Goal: Use online tool/utility: Utilize a website feature to perform a specific function

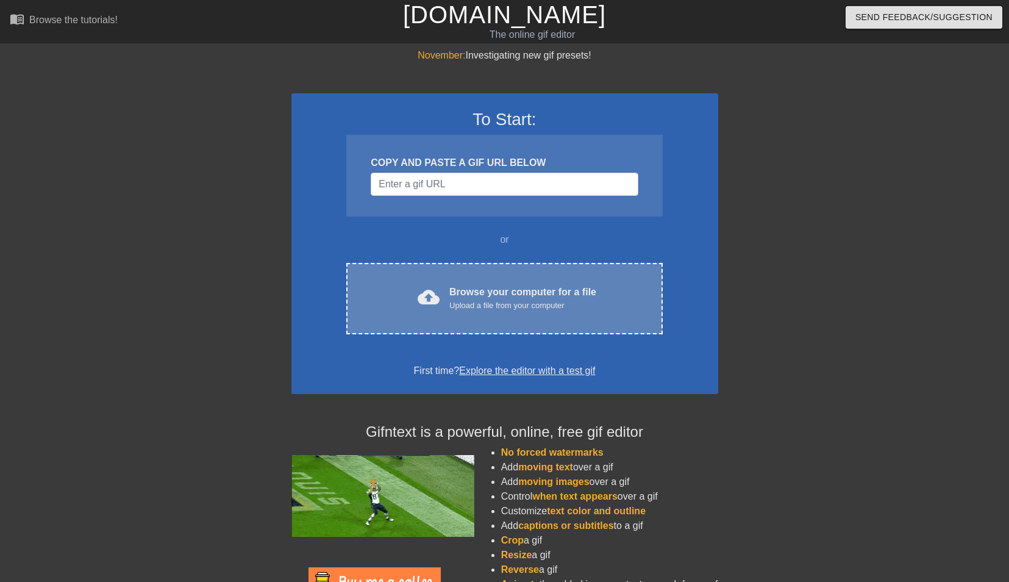
click at [511, 296] on div "Browse your computer for a file Upload a file from your computer" at bounding box center [522, 298] width 147 height 27
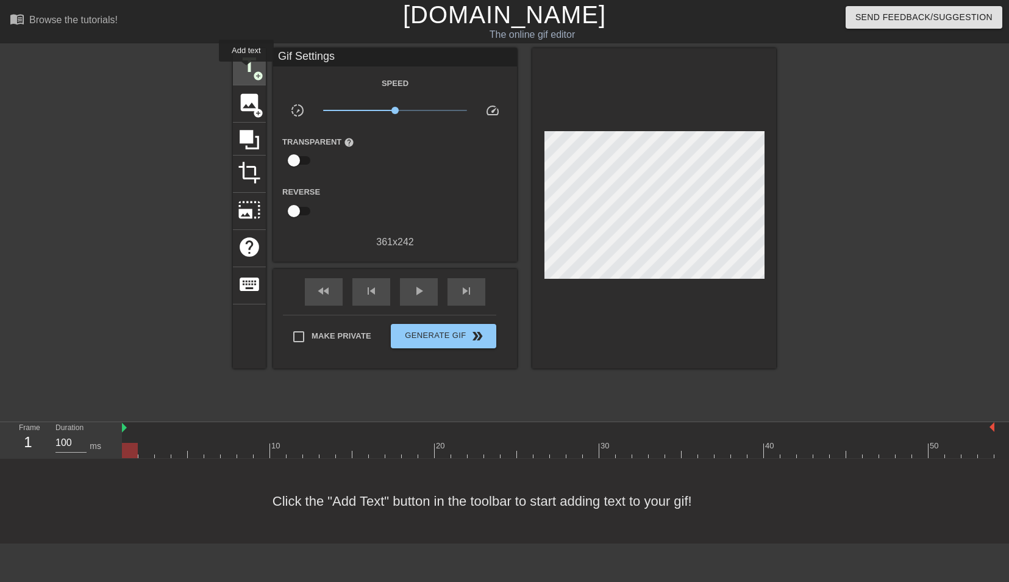
click at [247, 70] on span "title" at bounding box center [249, 65] width 23 height 23
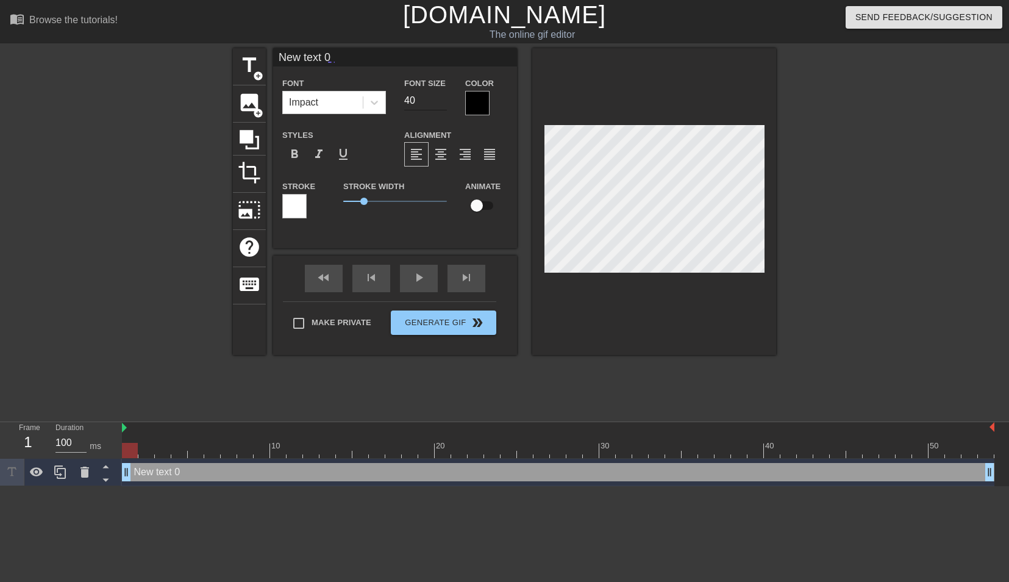
click at [443, 106] on input "40" at bounding box center [425, 101] width 43 height 20
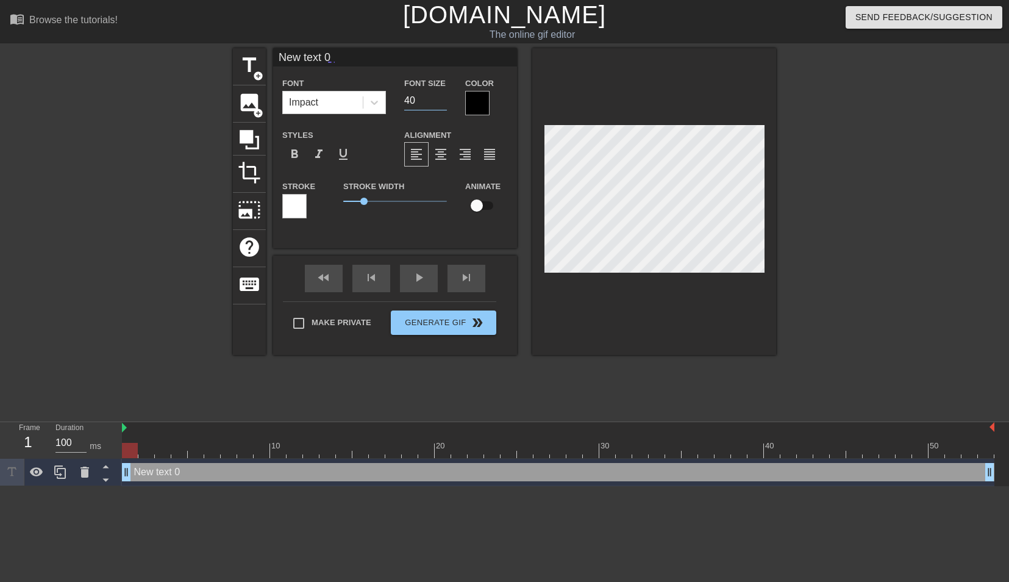
click at [443, 106] on input "40" at bounding box center [425, 101] width 43 height 20
type input "2"
type input "24"
click at [474, 104] on div at bounding box center [477, 103] width 24 height 24
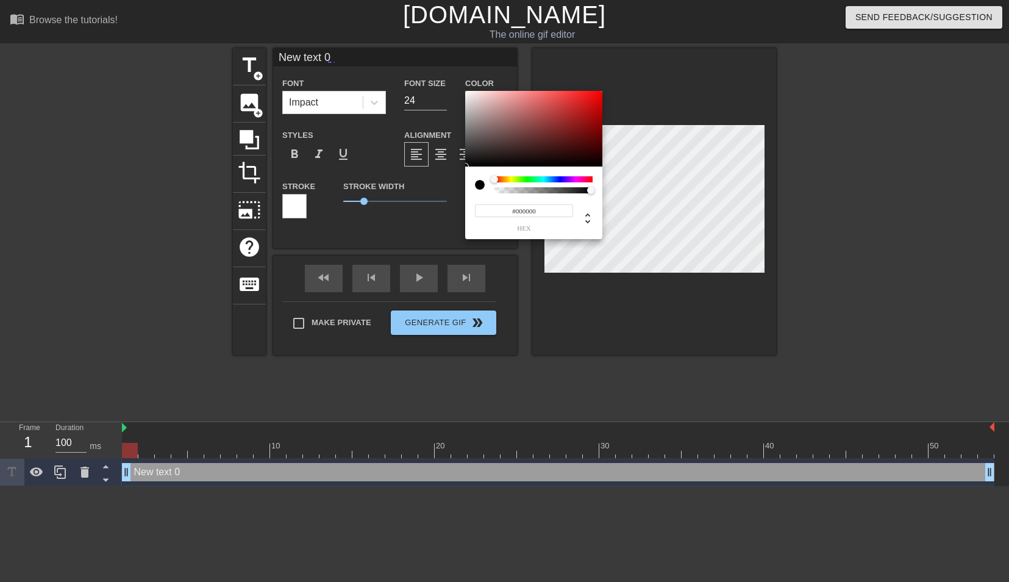
type input "0"
drag, startPoint x: 565, startPoint y: 190, endPoint x: 635, endPoint y: 195, distance: 70.3
click at [635, 195] on div "0 r 0 g 0 b 1 a" at bounding box center [504, 291] width 1009 height 582
type input "1"
drag, startPoint x: 581, startPoint y: 191, endPoint x: 654, endPoint y: 194, distance: 73.2
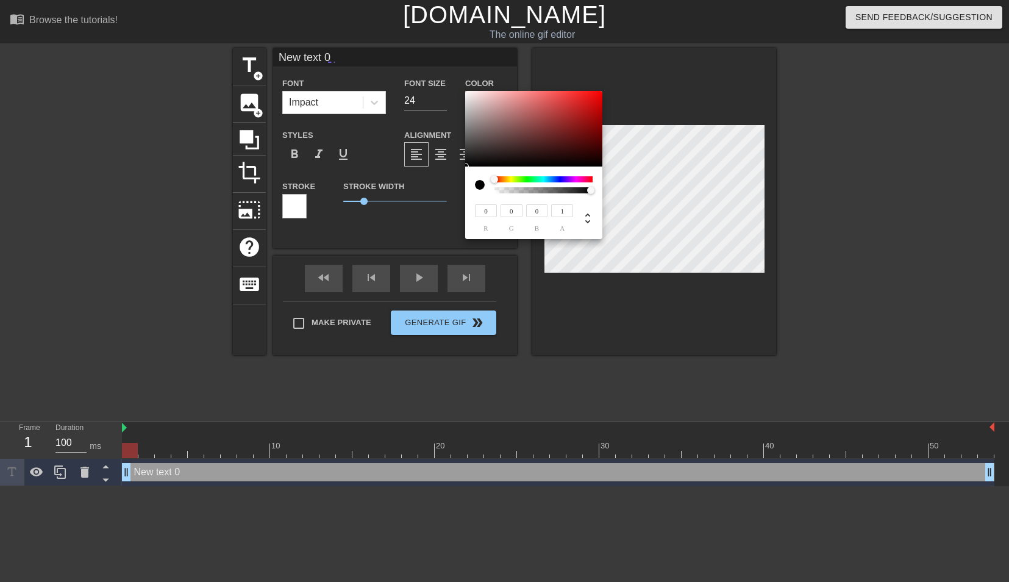
click at [654, 194] on div "0 r 0 g 0 b 1 a" at bounding box center [504, 291] width 1009 height 582
click at [498, 179] on div at bounding box center [497, 179] width 7 height 7
type input "133"
type input "125"
type input "123"
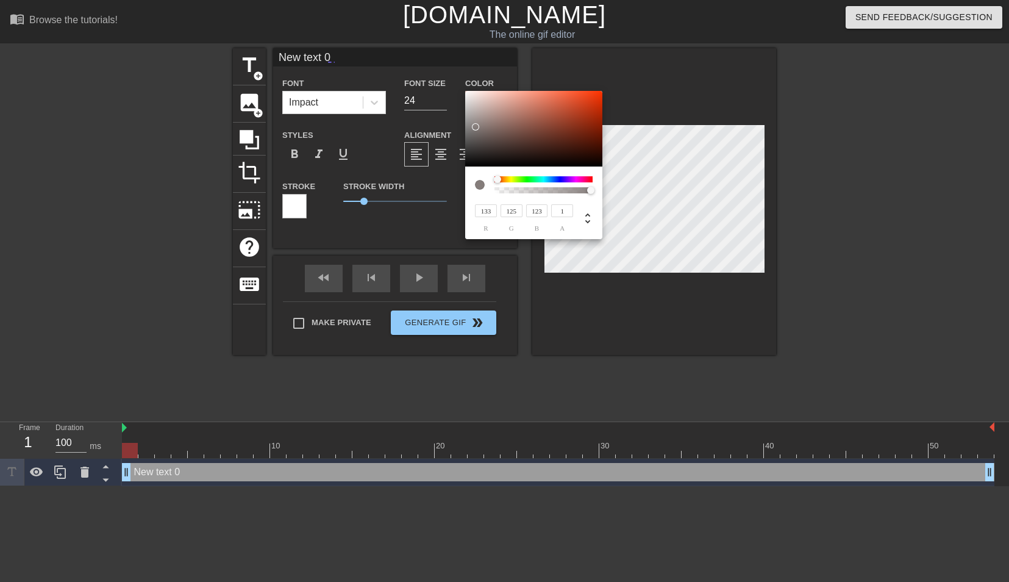
type input "171"
type input "164"
type input "163"
type input "226"
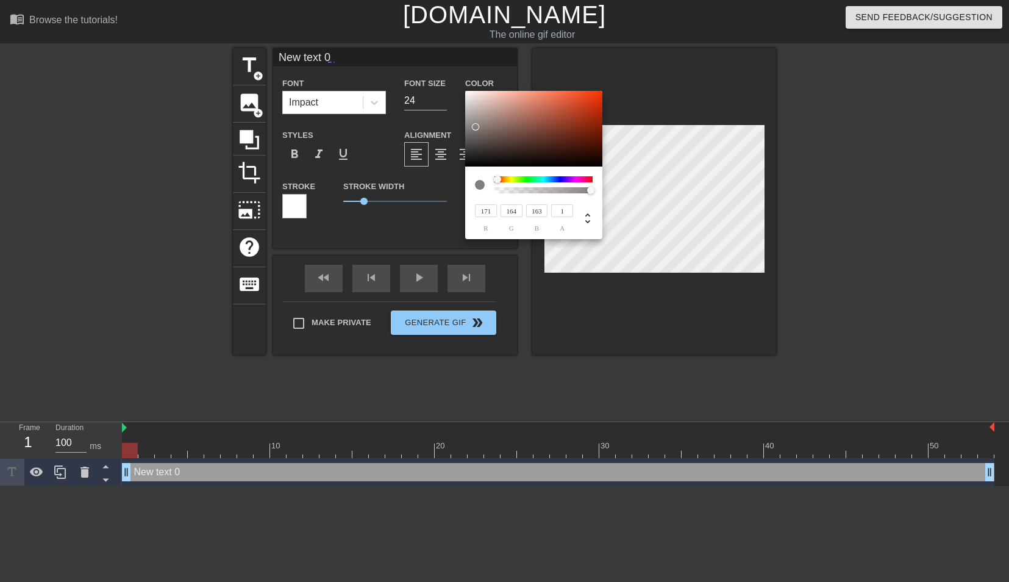
type input "226"
type input "255"
drag, startPoint x: 476, startPoint y: 127, endPoint x: 450, endPoint y: 66, distance: 66.1
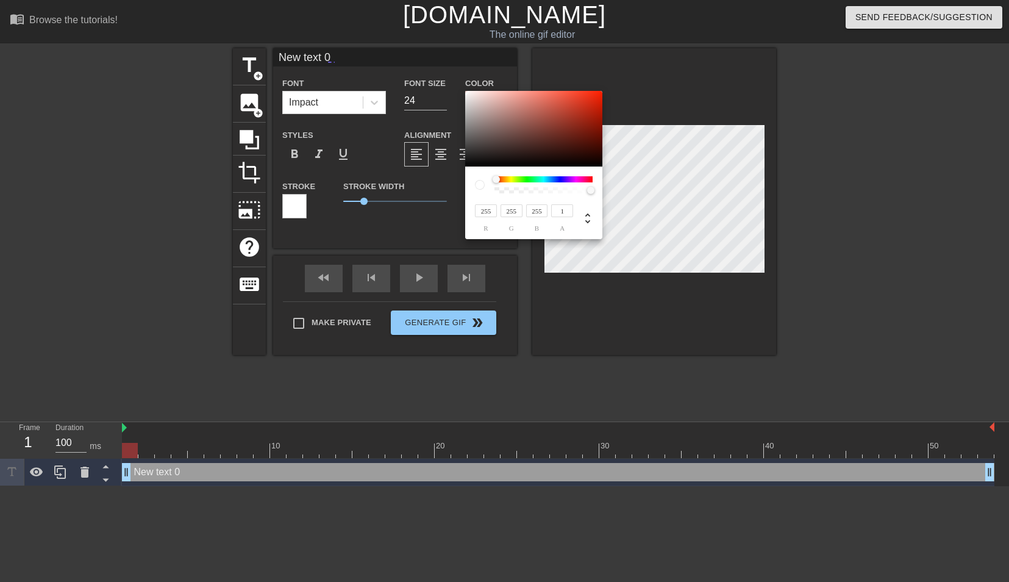
click at [450, 66] on div "255 r 255 g 255 b 1 a" at bounding box center [504, 291] width 1009 height 582
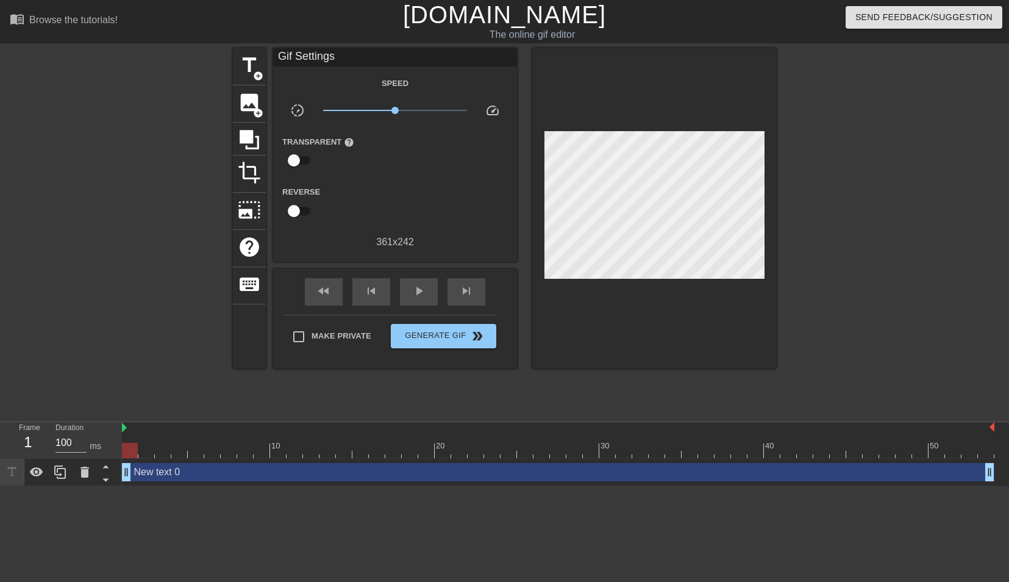
click at [300, 210] on input "checkbox" at bounding box center [294, 210] width 70 height 23
click at [300, 210] on input "checkbox" at bounding box center [306, 210] width 70 height 23
checkbox input "false"
click at [146, 479] on div "New text 0 drag_handle drag_handle" at bounding box center [558, 472] width 873 height 18
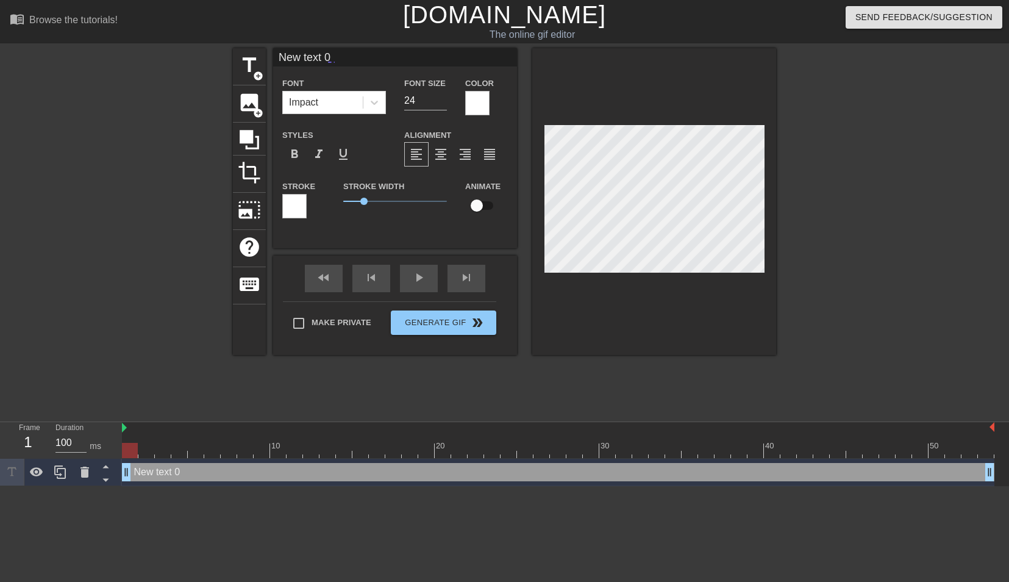
click at [296, 210] on div at bounding box center [294, 206] width 24 height 24
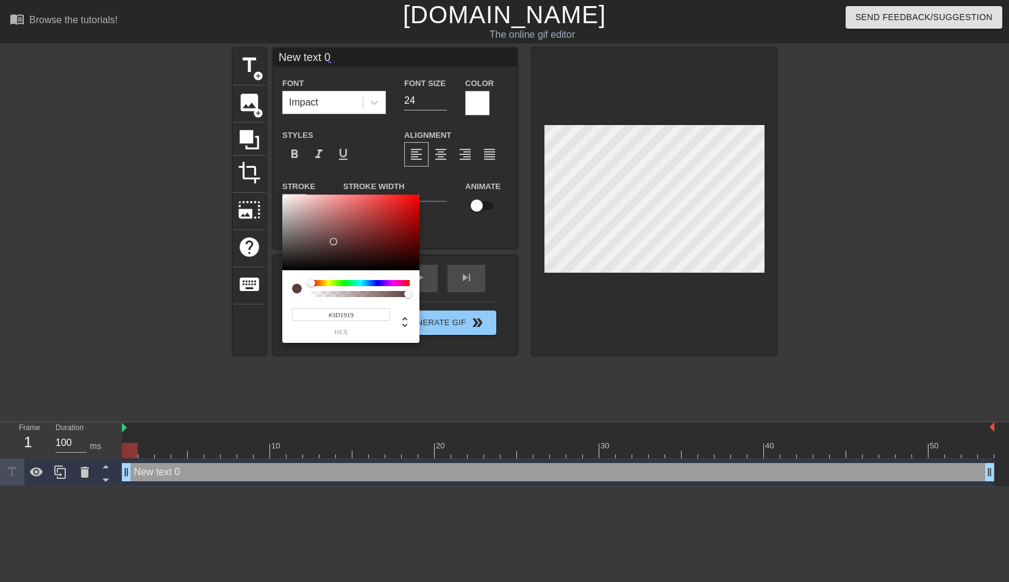
type input "#000000"
drag, startPoint x: 333, startPoint y: 241, endPoint x: 440, endPoint y: 285, distance: 115.7
click at [440, 282] on div "#000000 hex" at bounding box center [504, 291] width 1009 height 582
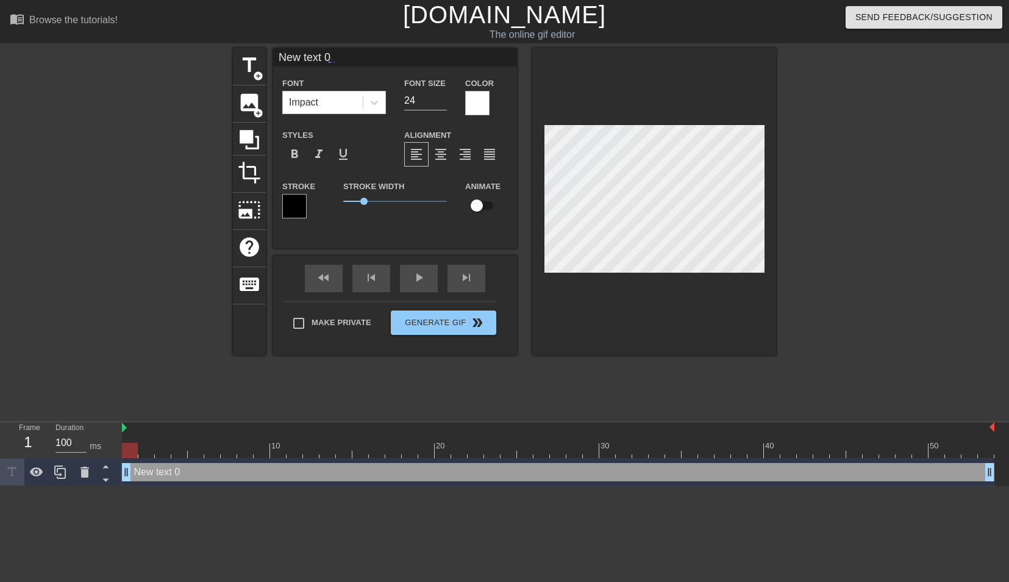
scroll to position [0, 2]
type input "A"
type textarea "A"
type input "Ap"
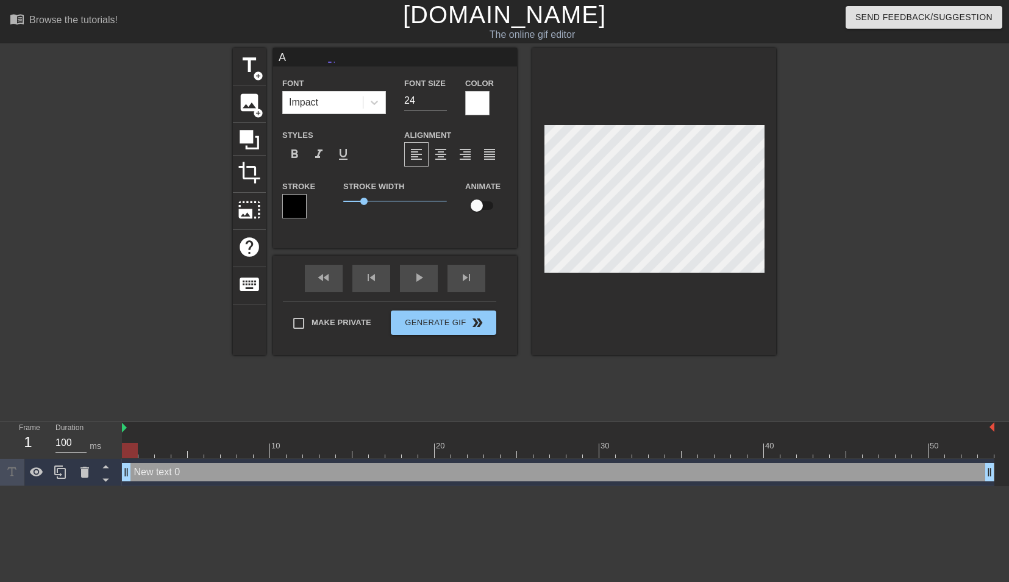
type textarea "Ap"
type input "App"
type textarea "App"
type input "Appr"
type textarea "Appro"
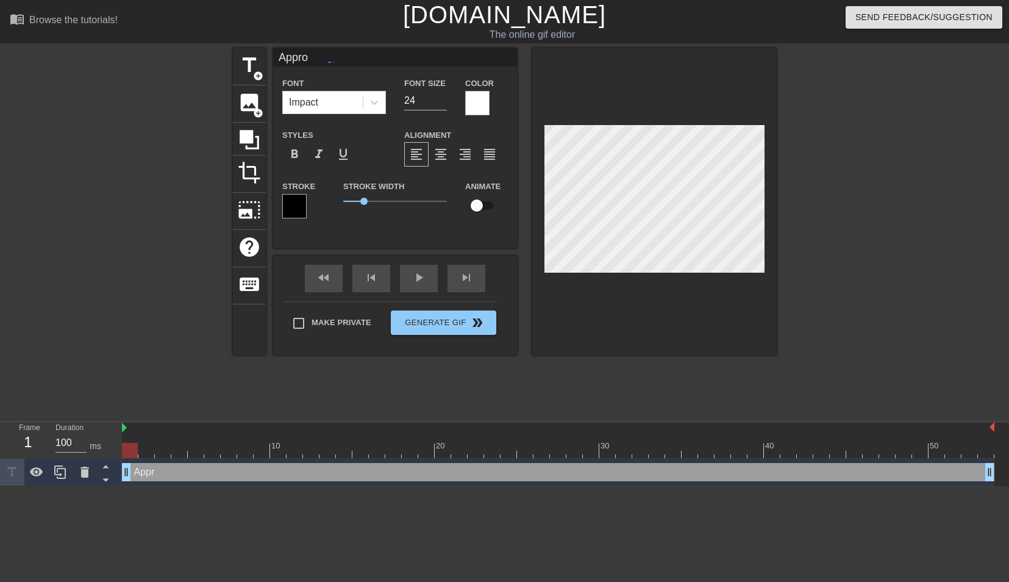
scroll to position [0, 1]
type input "Appr"
type textarea "Appr"
type input "App"
type textarea "App"
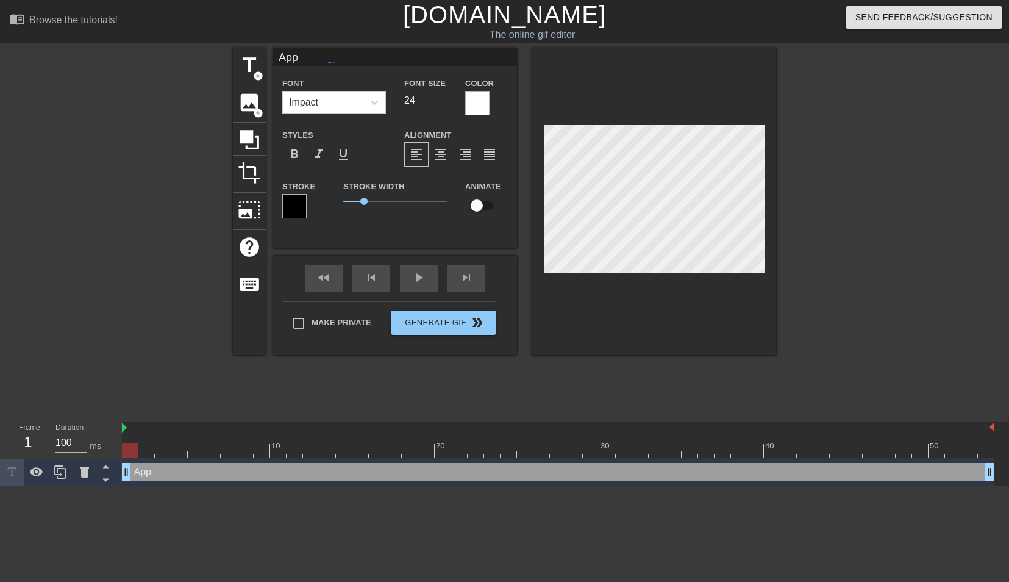
scroll to position [0, 0]
type input "Ap"
type textarea "Ap"
type input "A"
type textarea "A"
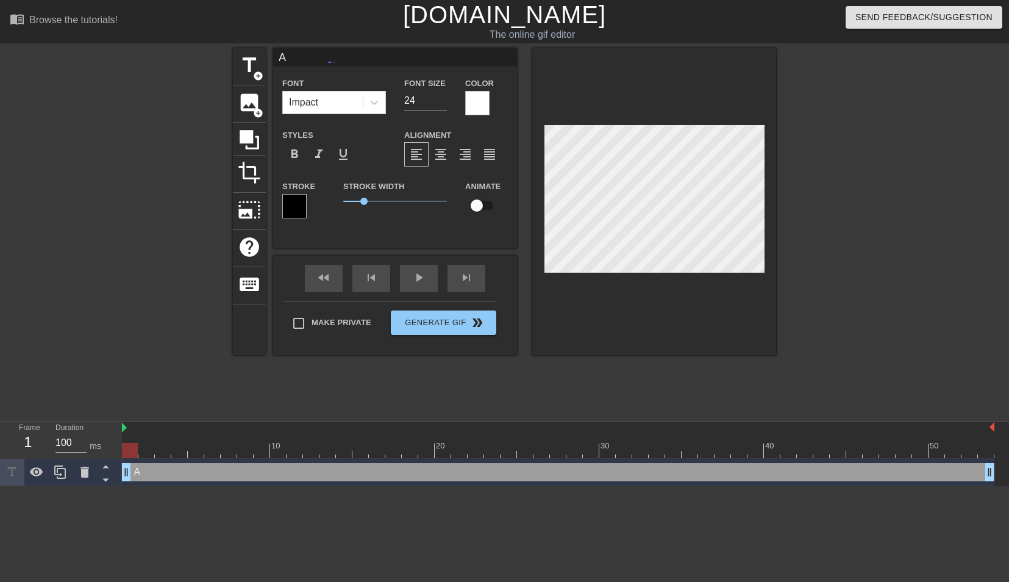
type input "AP"
type textarea "AP"
type input "APP"
type textarea "APP"
type input "APPR"
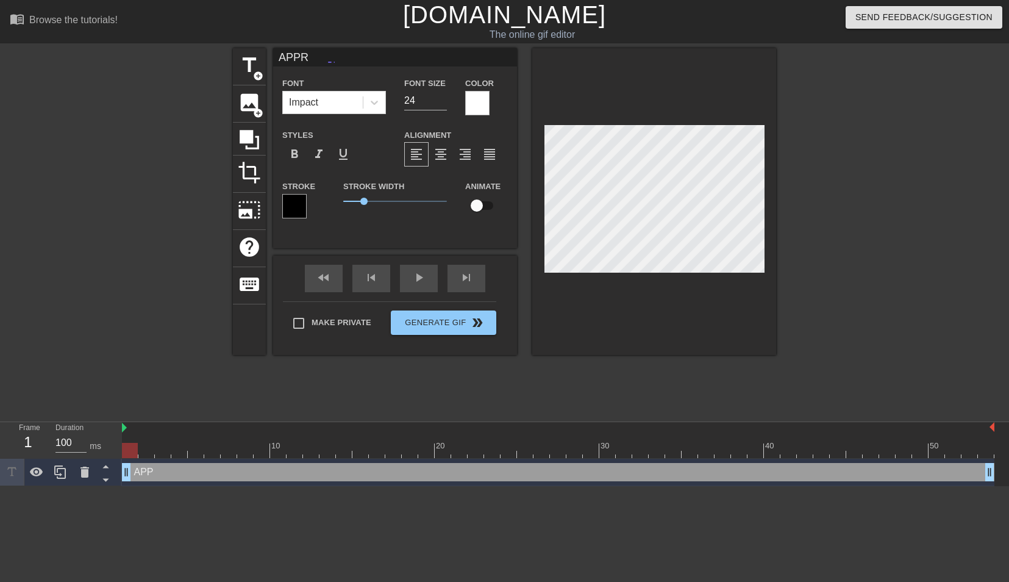
type textarea "APPRO"
type input "APPROC"
type textarea "APPROC"
type input "APPRO"
type textarea "APPRO"
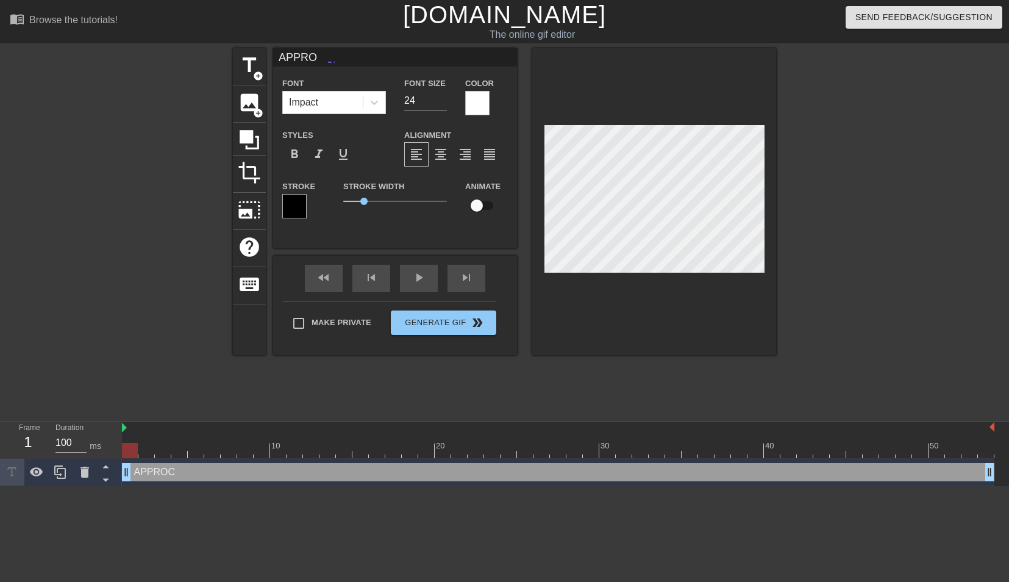
type input "APPROV"
type textarea "APPROV"
type input "APPROVA"
type textarea "APPROVA"
type input "APPROVAL"
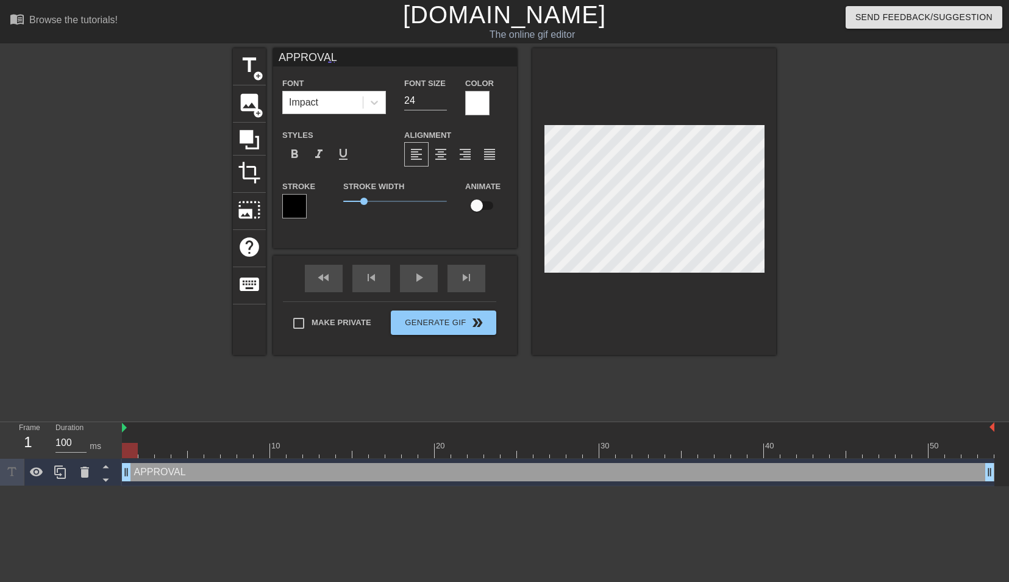
scroll to position [0, 2]
type textarea "APPROVAL"
click at [377, 101] on icon at bounding box center [374, 103] width 7 height 4
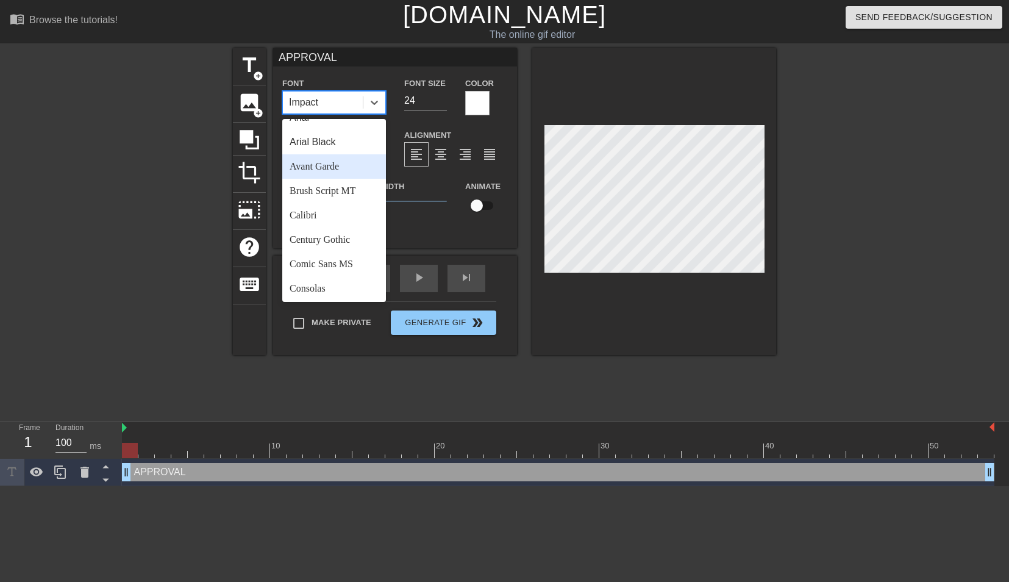
scroll to position [19, 0]
click at [338, 261] on div "Comic Sans MS" at bounding box center [334, 261] width 104 height 24
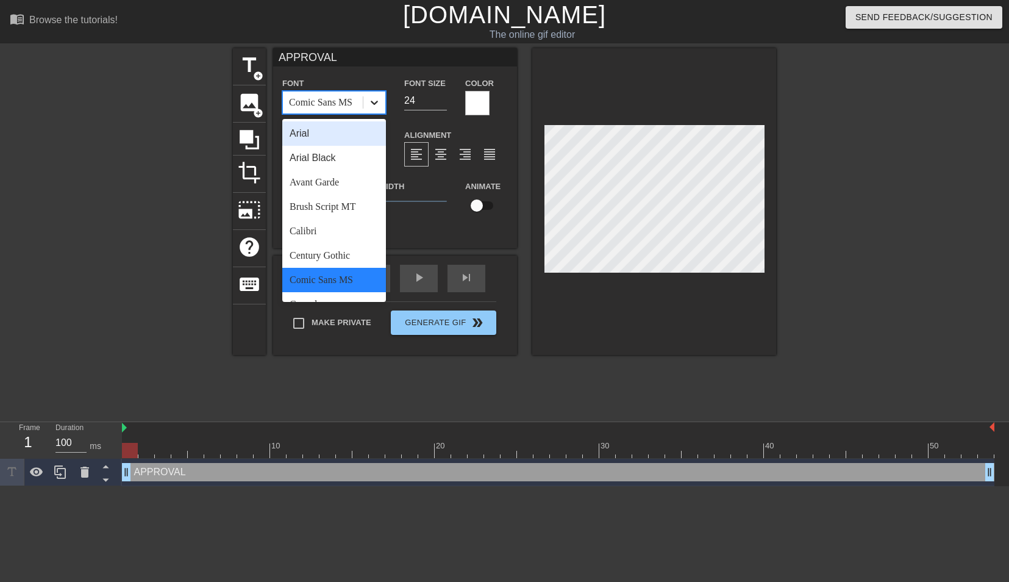
click at [376, 104] on icon at bounding box center [374, 102] width 12 height 12
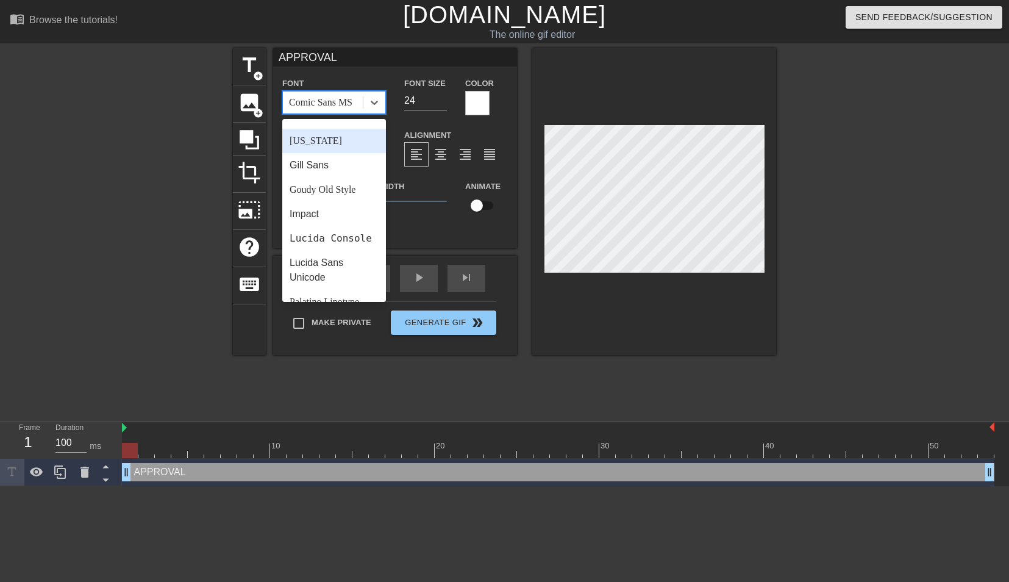
scroll to position [243, 0]
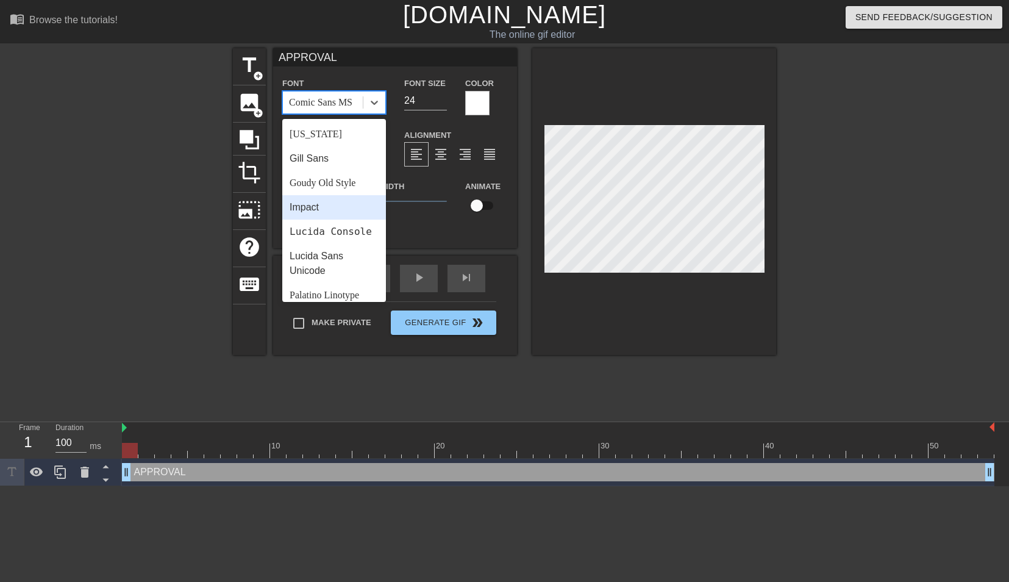
click at [332, 198] on div "Impact" at bounding box center [334, 207] width 104 height 24
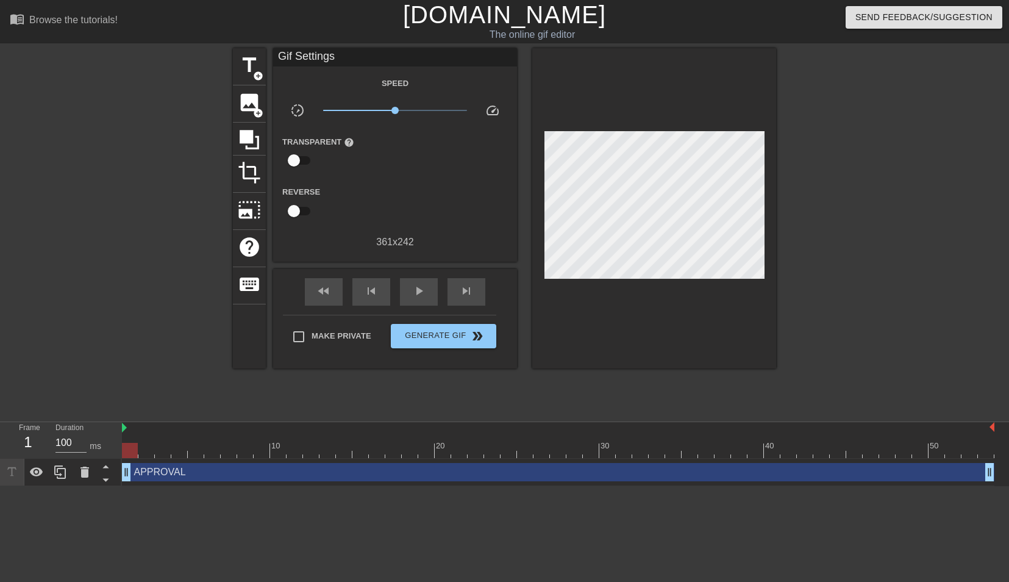
click at [246, 481] on div "APPROVAL drag_handle drag_handle" at bounding box center [558, 472] width 873 height 27
click at [247, 473] on div "APPROVAL drag_handle drag_handle" at bounding box center [558, 472] width 873 height 18
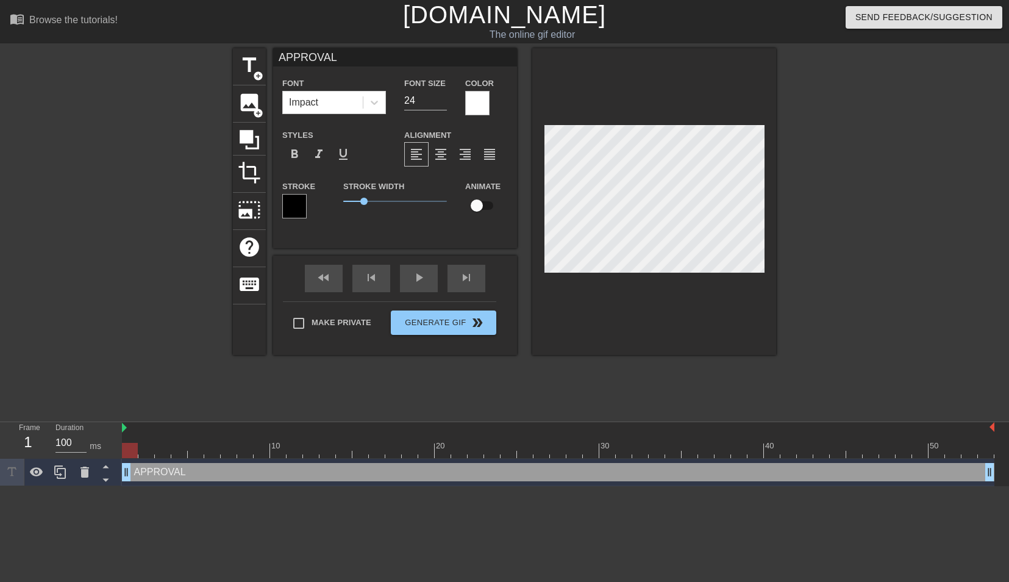
drag, startPoint x: 126, startPoint y: 473, endPoint x: 90, endPoint y: 452, distance: 41.5
click at [90, 452] on div "Frame 1 Duration 100 ms 10 20 30 40 50 APPROVAL drag_handle drag_handle" at bounding box center [504, 454] width 1009 height 64
click at [145, 449] on div at bounding box center [558, 450] width 873 height 15
click at [129, 450] on div at bounding box center [558, 450] width 873 height 15
click at [148, 450] on div at bounding box center [558, 450] width 873 height 15
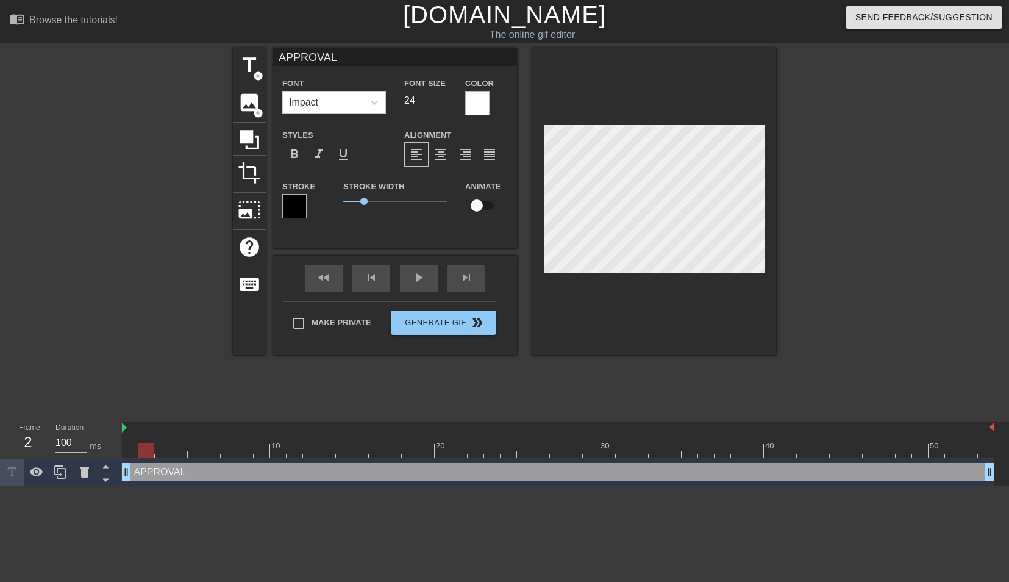
click at [124, 452] on div at bounding box center [558, 450] width 873 height 15
click at [147, 257] on div at bounding box center [126, 231] width 183 height 366
